Goal: Information Seeking & Learning: Learn about a topic

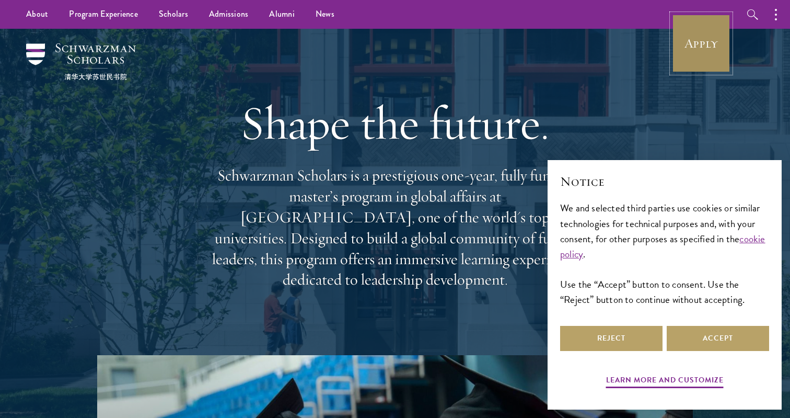
click at [700, 59] on link "Apply" at bounding box center [701, 43] width 59 height 59
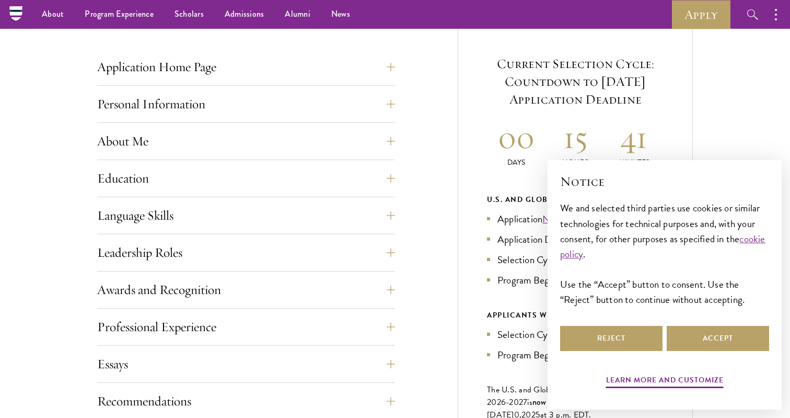
scroll to position [386, 0]
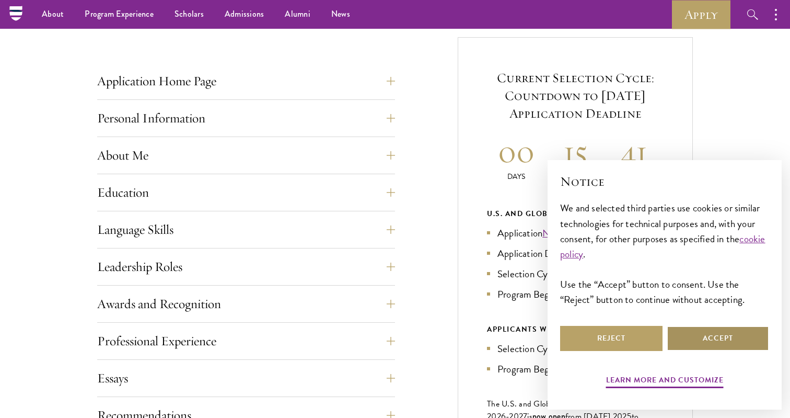
click at [686, 341] on button "Accept" at bounding box center [718, 338] width 102 height 25
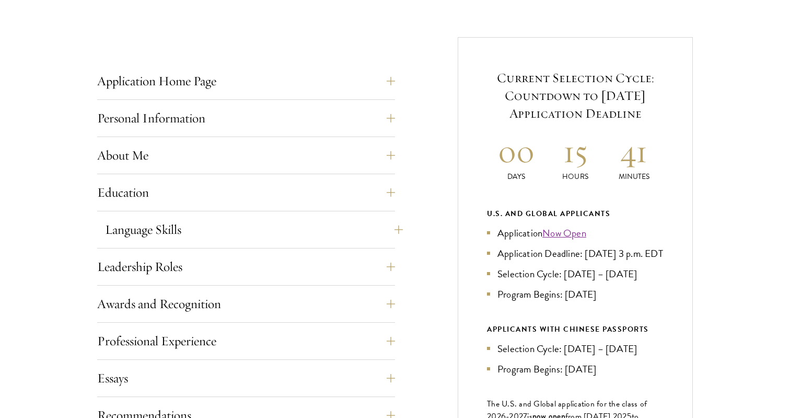
scroll to position [560, 0]
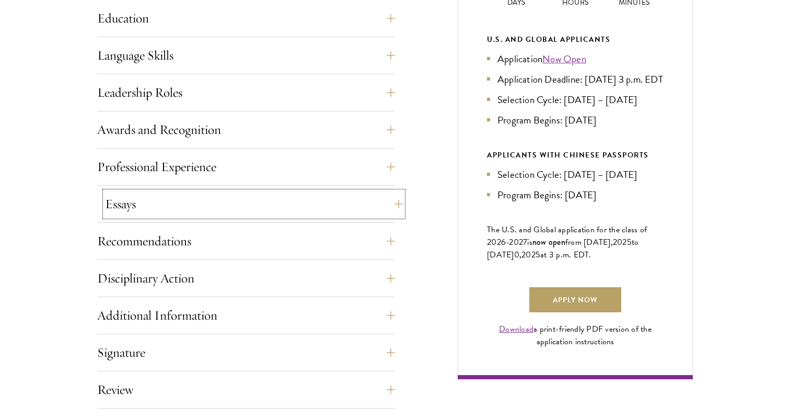
click at [234, 206] on button "Essays" at bounding box center [254, 203] width 298 height 25
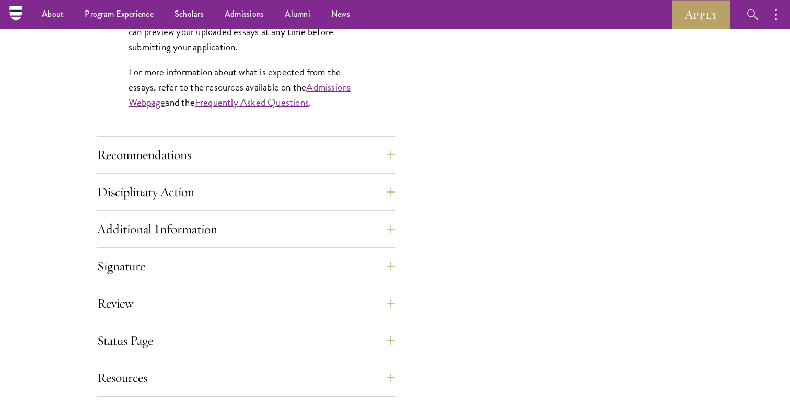
scroll to position [949, 0]
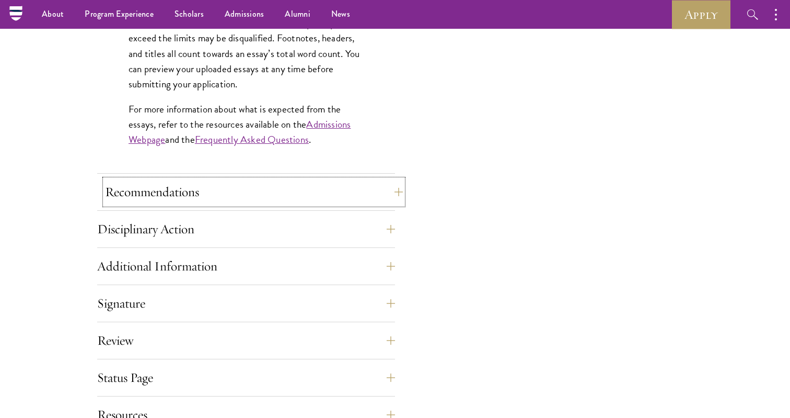
click at [235, 200] on button "Recommendations" at bounding box center [254, 191] width 298 height 25
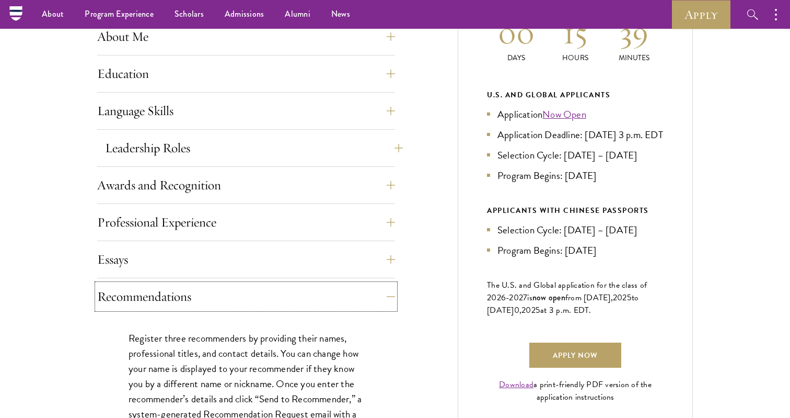
scroll to position [412, 0]
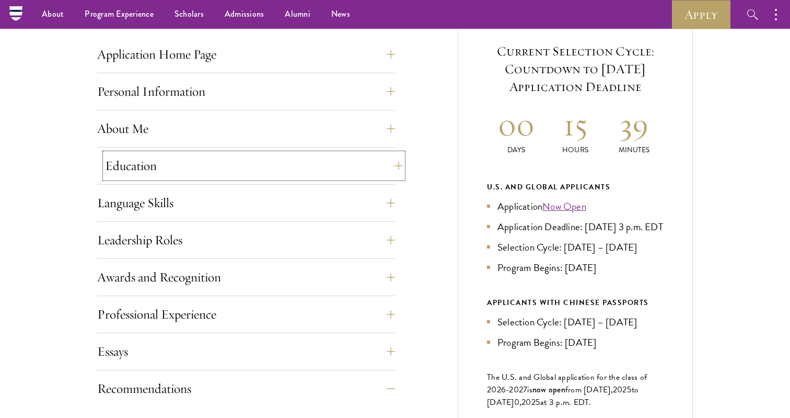
click at [221, 156] on button "Education" at bounding box center [254, 165] width 298 height 25
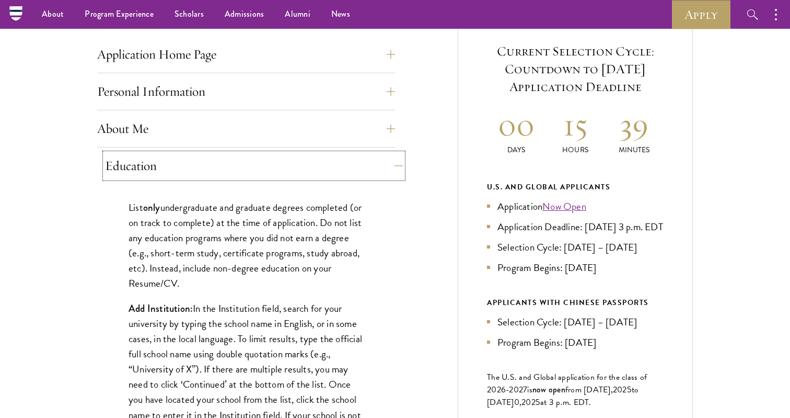
click at [221, 156] on button "Education" at bounding box center [254, 165] width 298 height 25
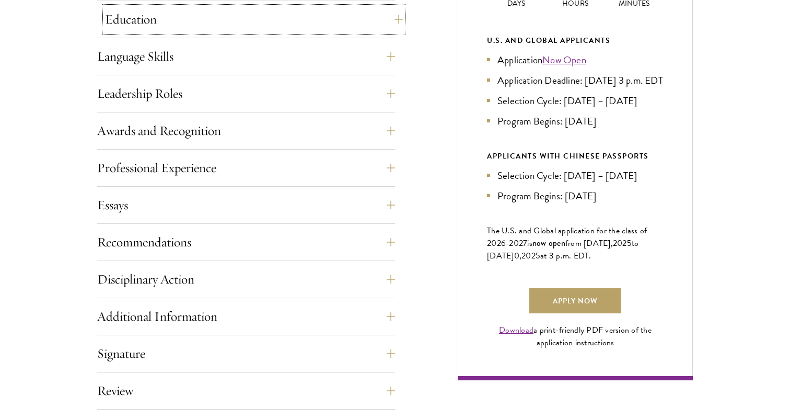
scroll to position [580, 0]
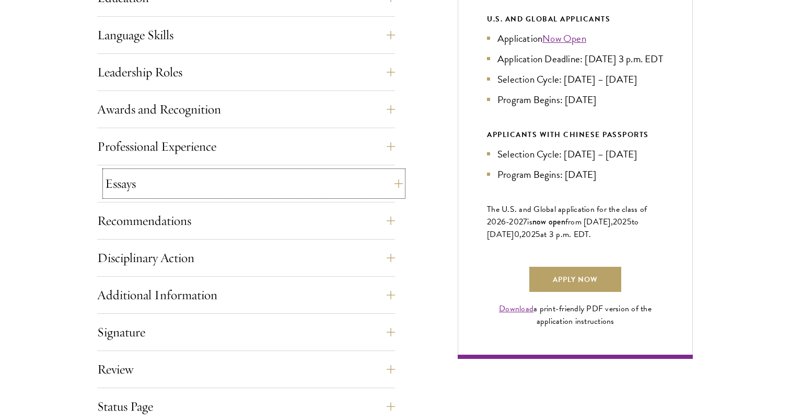
click at [216, 192] on button "Essays" at bounding box center [254, 183] width 298 height 25
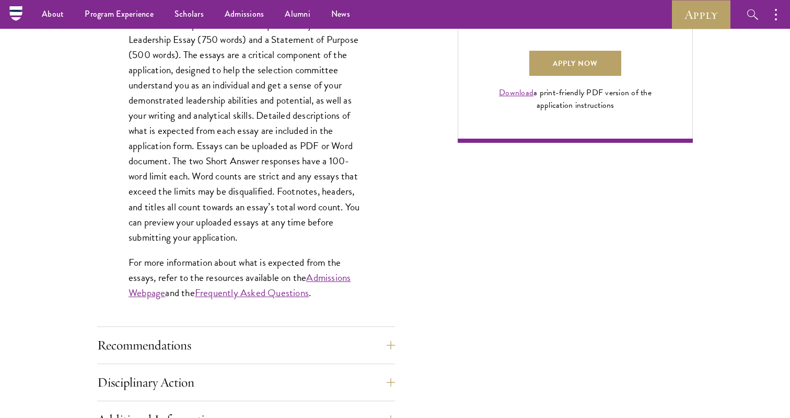
scroll to position [796, 0]
click at [183, 376] on button "Disciplinary Action" at bounding box center [254, 382] width 298 height 25
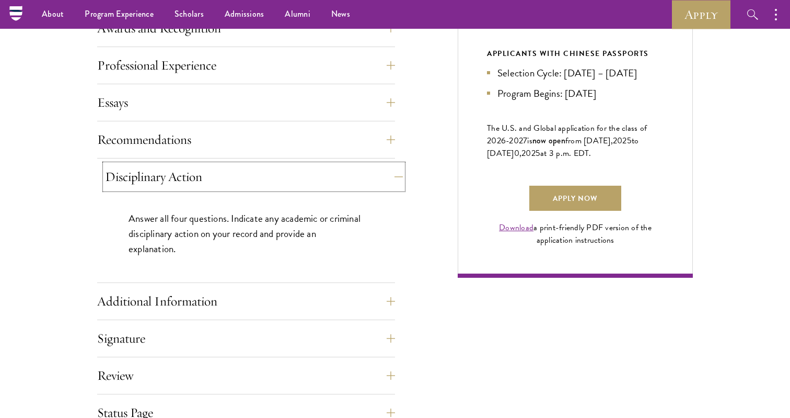
scroll to position [648, 0]
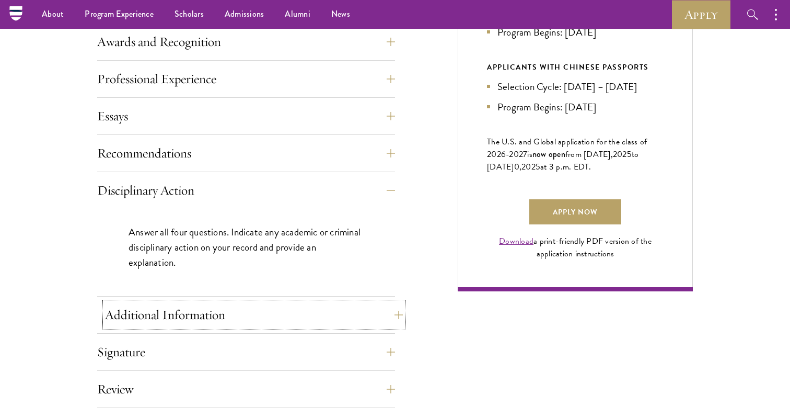
click at [198, 321] on button "Additional Information" at bounding box center [254, 314] width 298 height 25
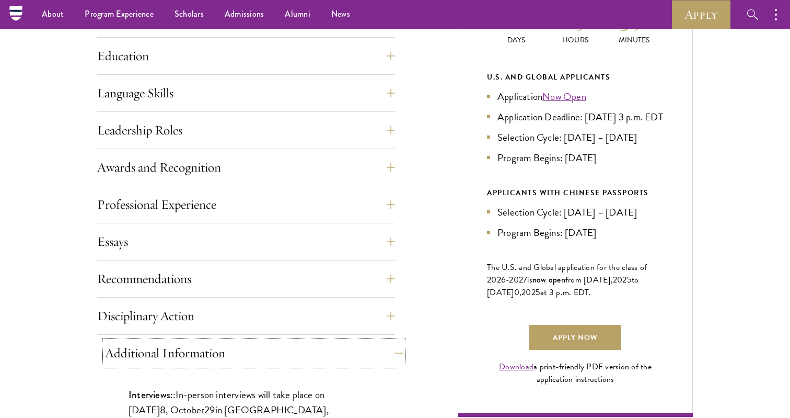
scroll to position [468, 0]
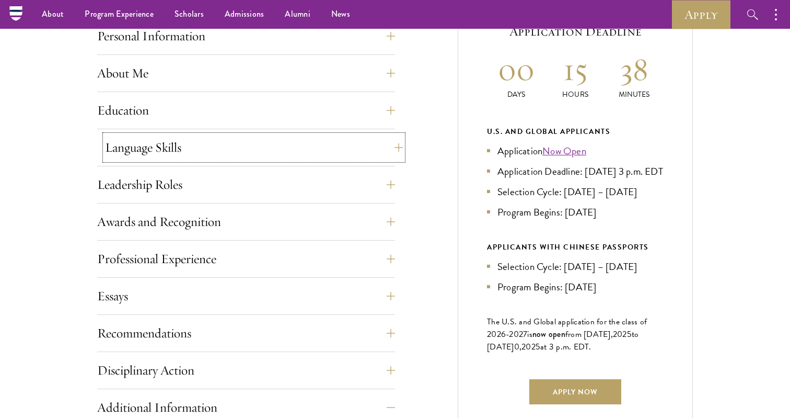
click at [299, 145] on button "Language Skills" at bounding box center [254, 147] width 298 height 25
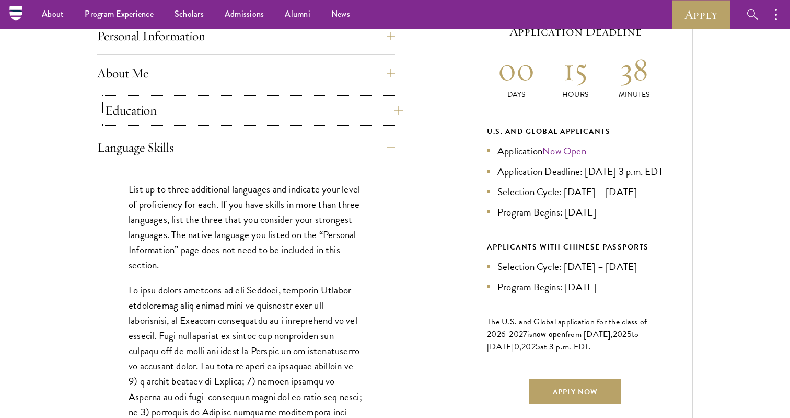
click at [316, 120] on button "Education" at bounding box center [254, 110] width 298 height 25
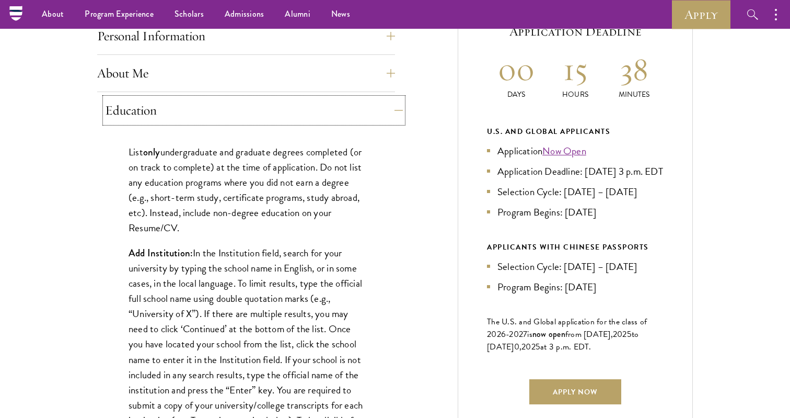
click at [316, 118] on button "Education" at bounding box center [254, 110] width 298 height 25
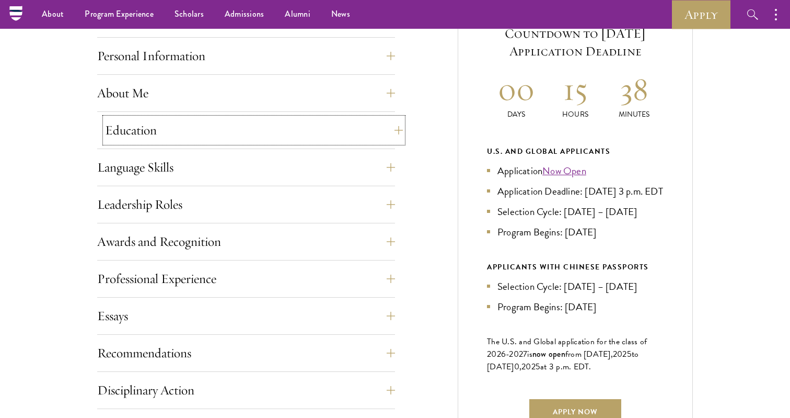
scroll to position [446, 0]
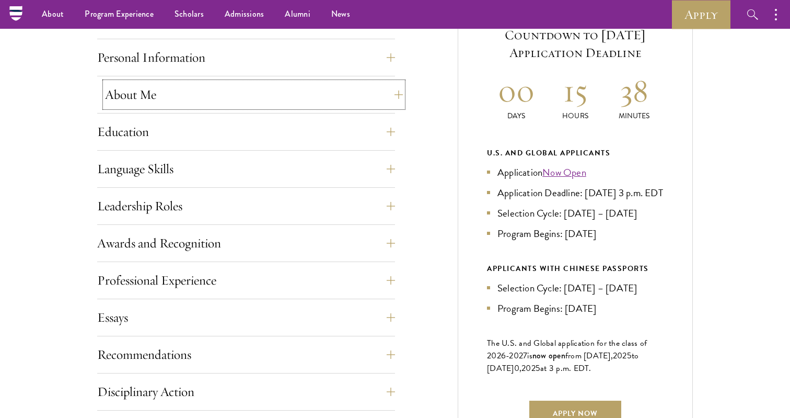
click at [328, 104] on button "About Me" at bounding box center [254, 94] width 298 height 25
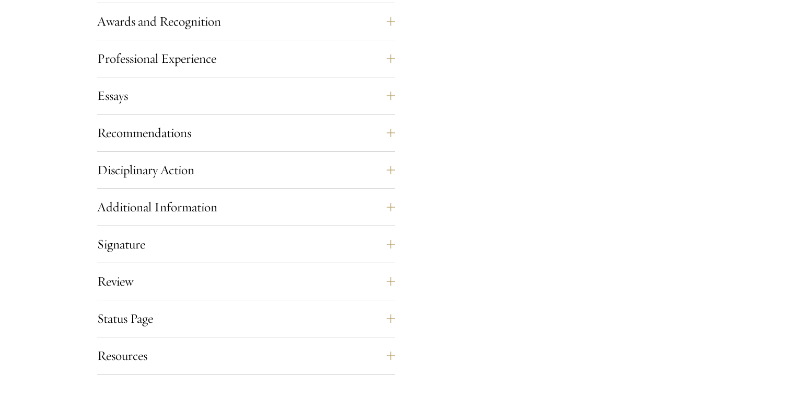
scroll to position [1193, 0]
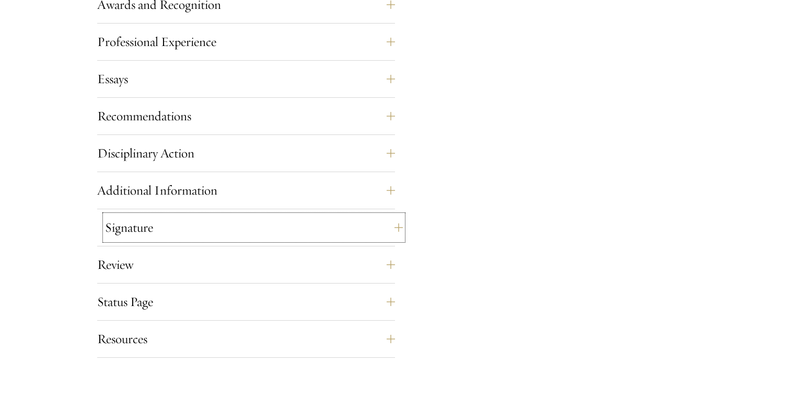
click at [247, 232] on button "Signature" at bounding box center [254, 227] width 298 height 25
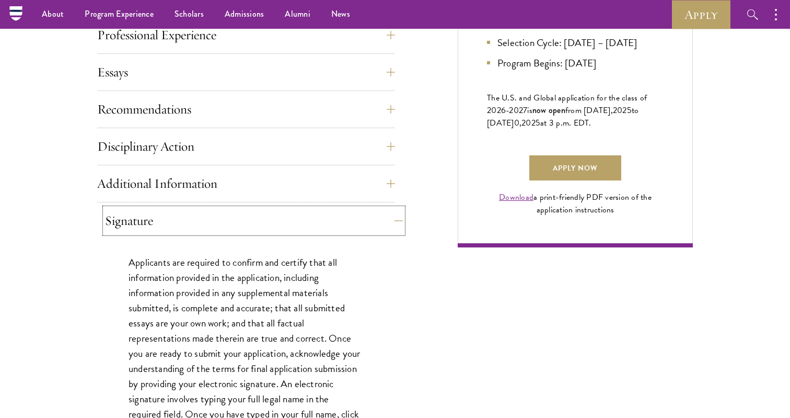
scroll to position [685, 0]
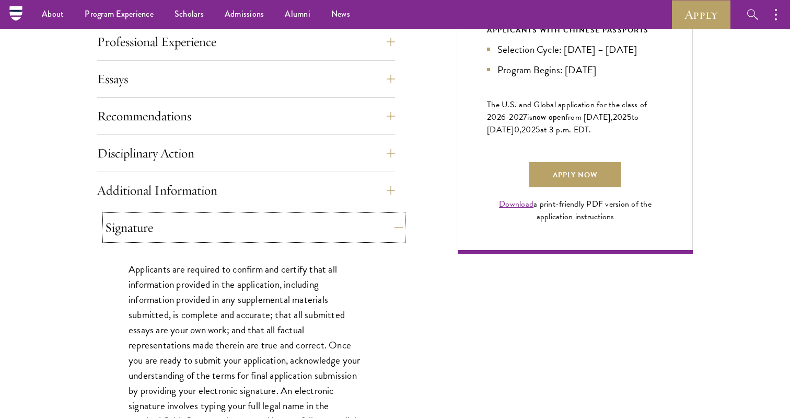
click at [247, 232] on button "Signature" at bounding box center [254, 227] width 298 height 25
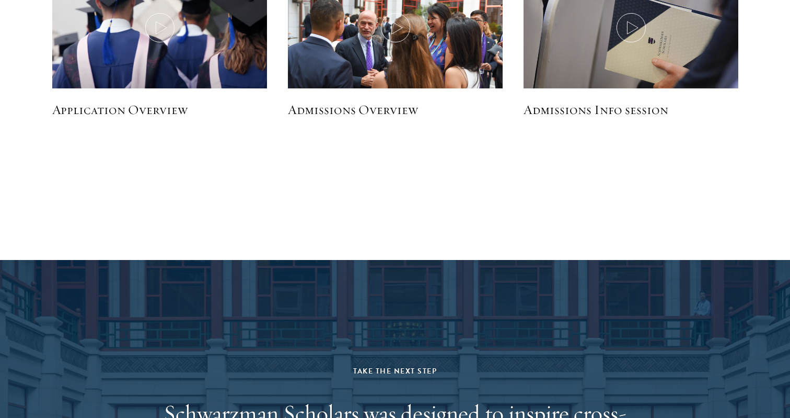
scroll to position [1661, 0]
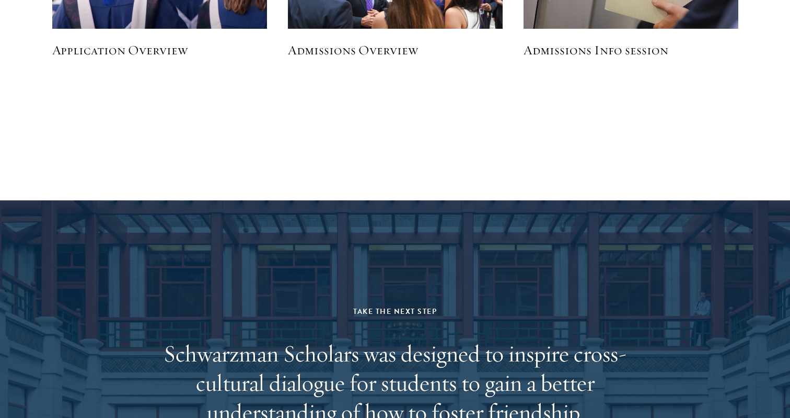
click at [329, 55] on h5 "Admissions Overview" at bounding box center [395, 50] width 215 height 18
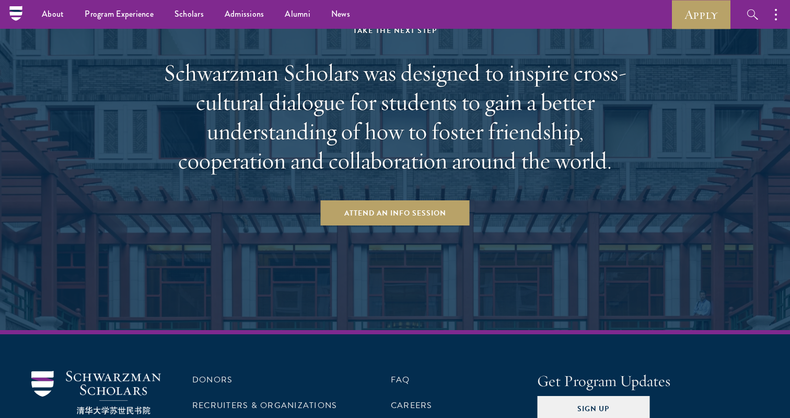
scroll to position [1919, 0]
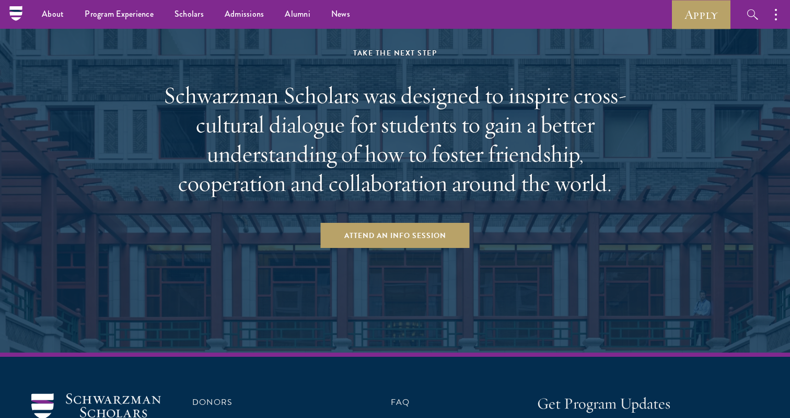
click at [330, 137] on h2 "Schwarzman Scholars was designed to inspire cross-cultural dialogue for student…" at bounding box center [395, 139] width 486 height 117
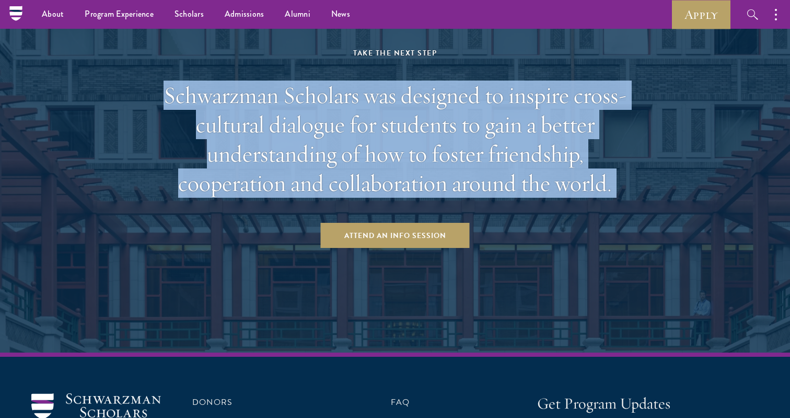
click at [330, 137] on h2 "Schwarzman Scholars was designed to inspire cross-cultural dialogue for student…" at bounding box center [395, 139] width 486 height 117
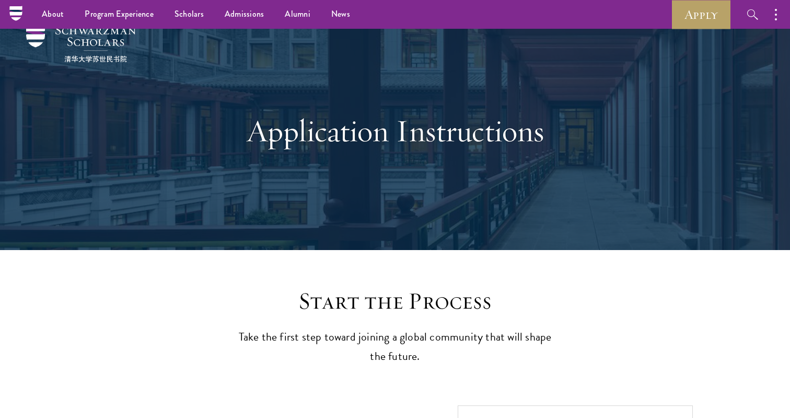
scroll to position [0, 0]
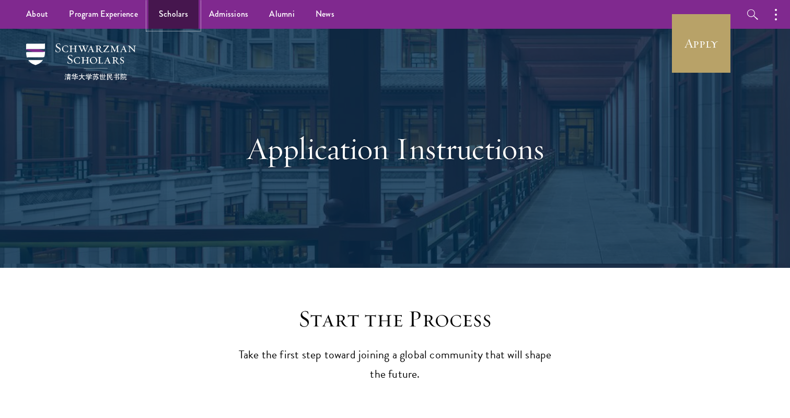
click at [175, 14] on link "Scholars" at bounding box center [173, 14] width 50 height 29
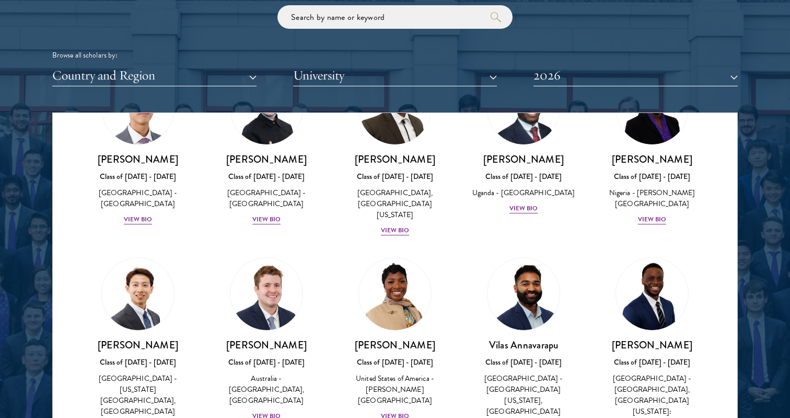
scroll to position [438, 0]
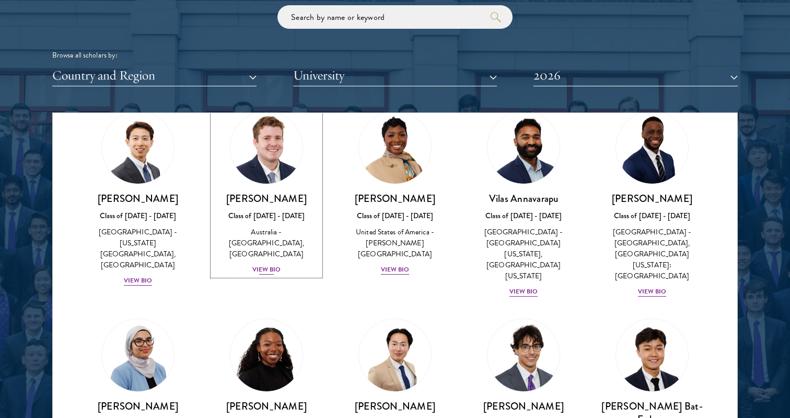
click at [264, 265] on div "View Bio" at bounding box center [266, 270] width 29 height 10
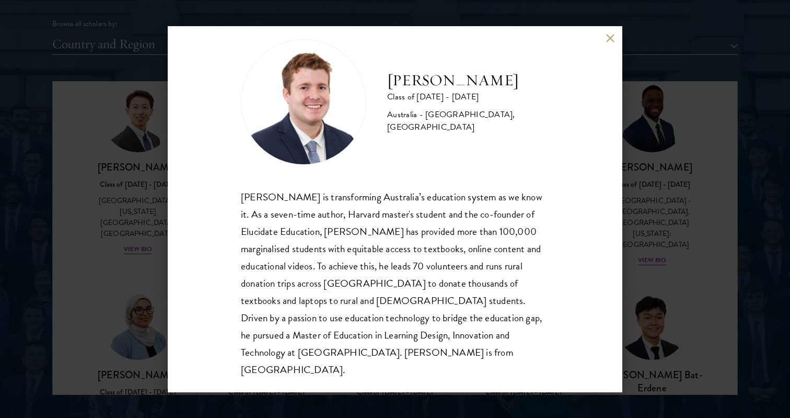
scroll to position [1313, 0]
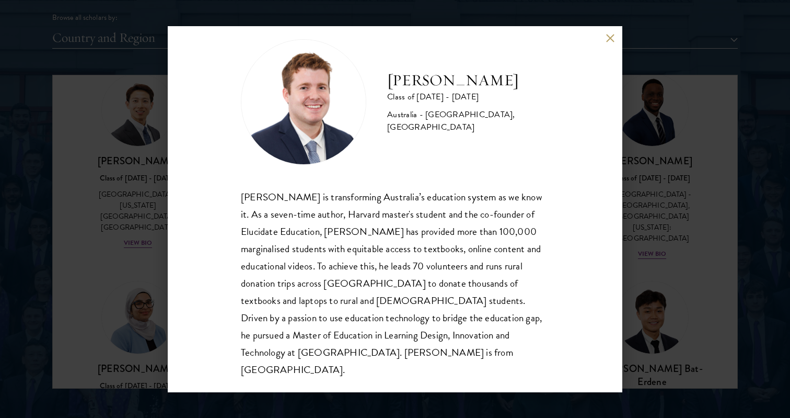
click at [654, 78] on div "Jack Anderson Class of 2025 - 2026 Australia - University of Western Australia,…" at bounding box center [395, 209] width 790 height 418
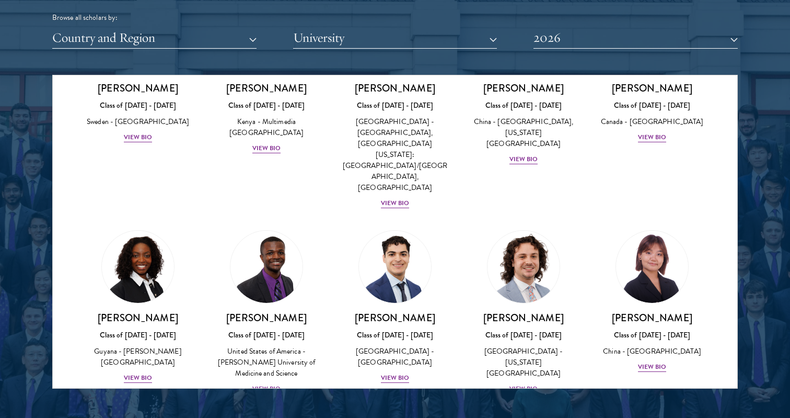
scroll to position [1677, 0]
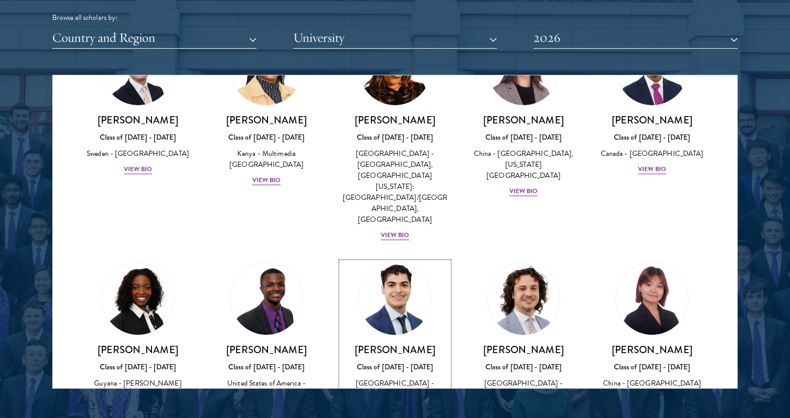
click at [413, 377] on div "United States of America - Harvard University" at bounding box center [395, 388] width 108 height 22
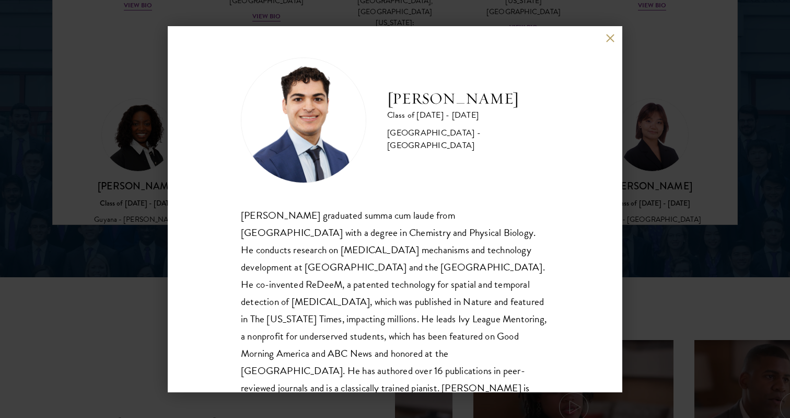
scroll to position [1, 0]
click at [516, 101] on h2 "Alessandro Hammond" at bounding box center [468, 98] width 162 height 21
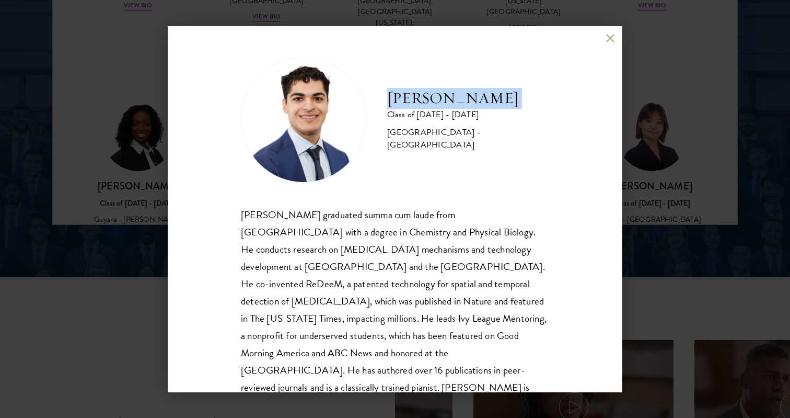
click at [516, 101] on h2 "Alessandro Hammond" at bounding box center [468, 98] width 162 height 21
copy div "Alessandro Hammond"
click at [617, 42] on div "Alessandro Hammond Class of 2025 - 2026 United States of America - Harvard Univ…" at bounding box center [395, 209] width 455 height 366
click at [612, 42] on button at bounding box center [610, 38] width 9 height 9
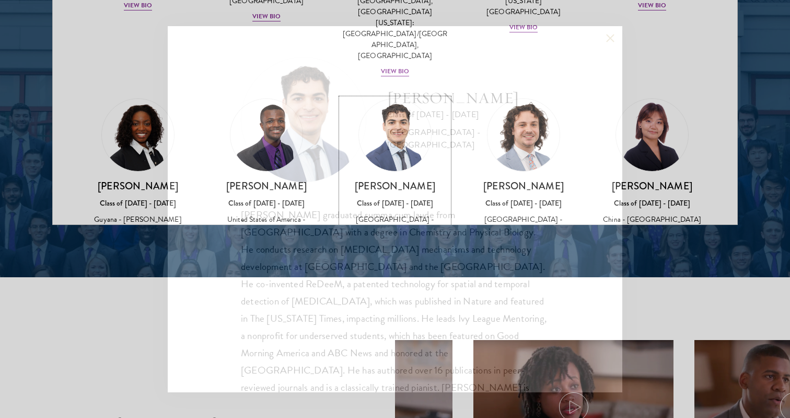
scroll to position [1404, 0]
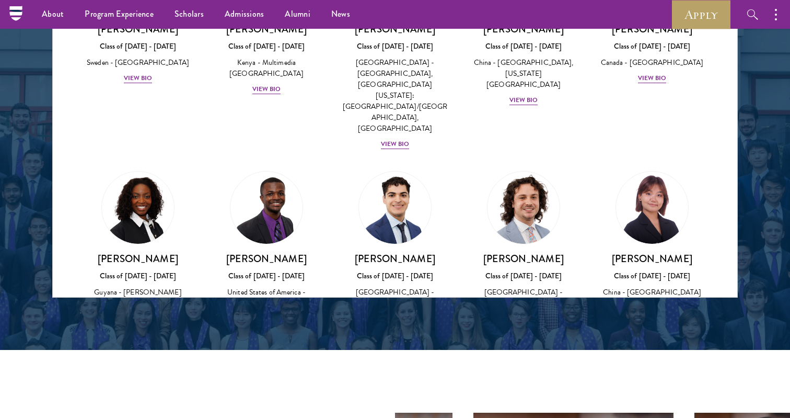
click at [484, 338] on div at bounding box center [395, 32] width 790 height 636
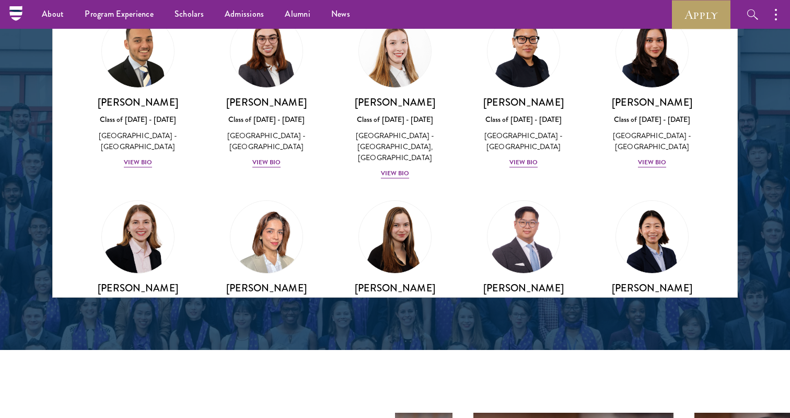
scroll to position [2464, 0]
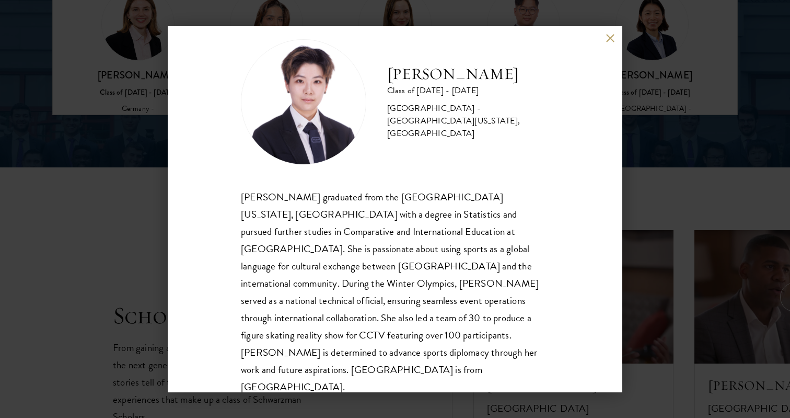
scroll to position [1598, 0]
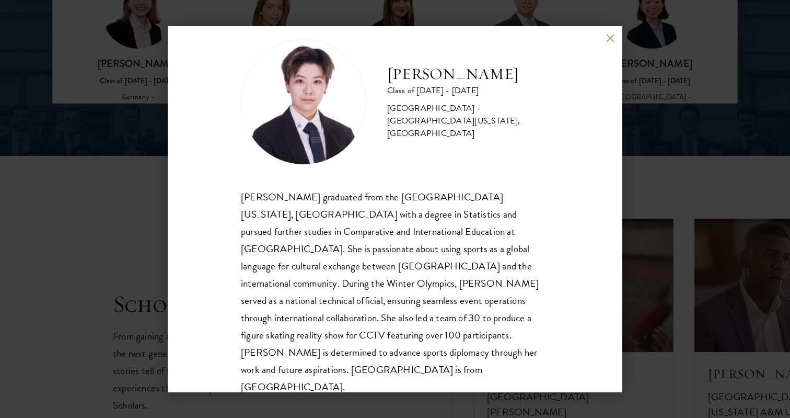
click at [597, 55] on div "Tianxin Li Class of 2025 - 2026 China - University of California, San Diego, Co…" at bounding box center [395, 209] width 455 height 366
click at [606, 46] on div "Tianxin Li Class of 2025 - 2026 China - University of California, San Diego, Co…" at bounding box center [395, 209] width 455 height 366
click at [608, 40] on button at bounding box center [610, 38] width 9 height 9
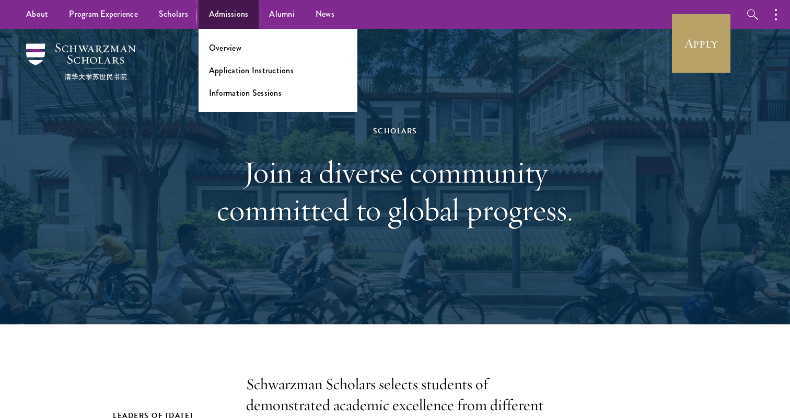
click at [224, 13] on link "Admissions" at bounding box center [229, 14] width 61 height 29
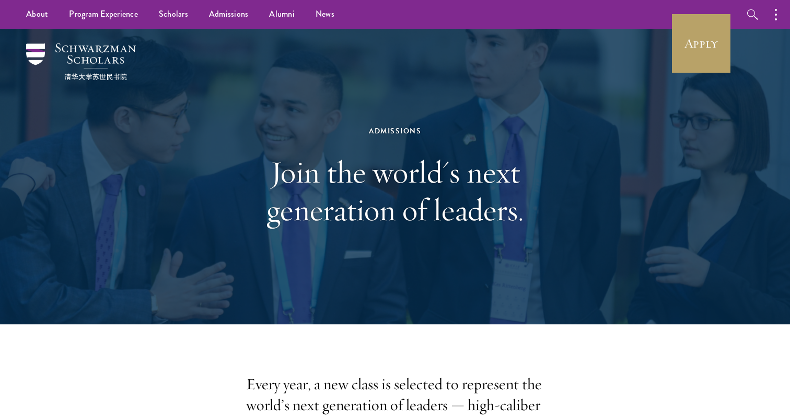
click at [186, 160] on div "Admissions Join the world's next generation of leaders." at bounding box center [395, 176] width 686 height 295
click at [259, 19] on link "Alumni" at bounding box center [282, 14] width 47 height 29
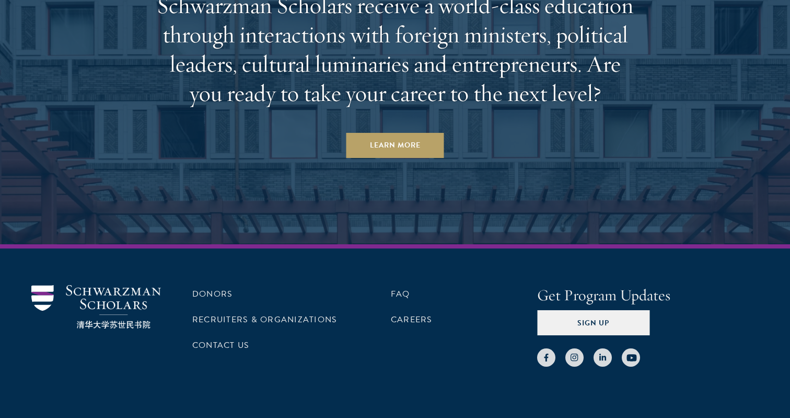
scroll to position [4555, 0]
